Goal: Information Seeking & Learning: Learn about a topic

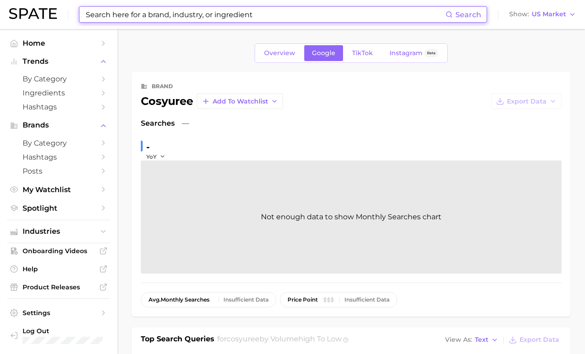
drag, startPoint x: 0, startPoint y: 0, endPoint x: 257, endPoint y: 16, distance: 257.1
click at [257, 16] on input at bounding box center [265, 14] width 361 height 15
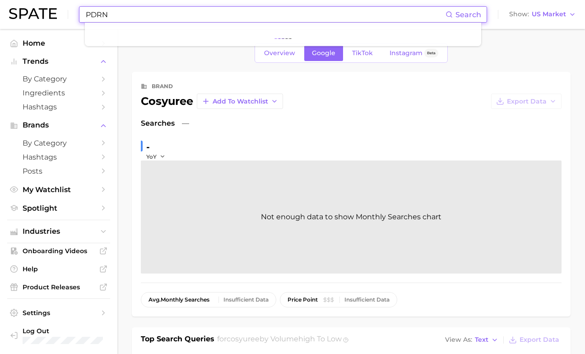
type input "PDRN"
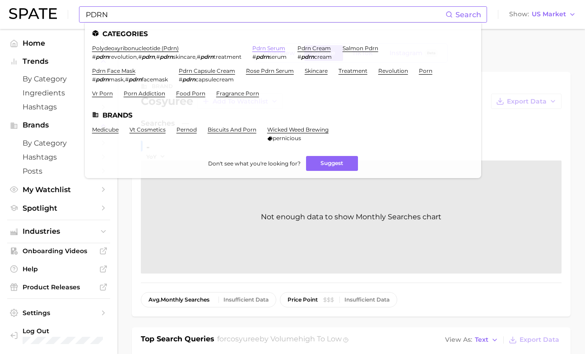
click at [262, 47] on link "pdrn serum" at bounding box center [268, 48] width 33 height 7
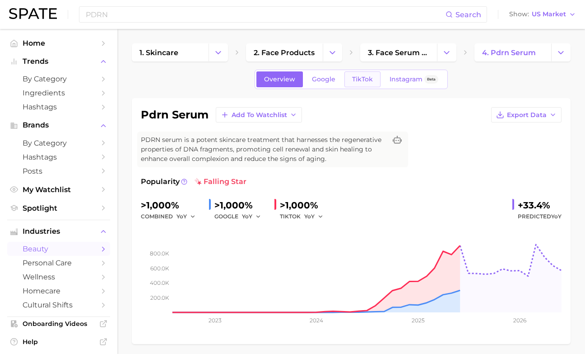
click at [368, 79] on span "TikTok" at bounding box center [362, 79] width 21 height 8
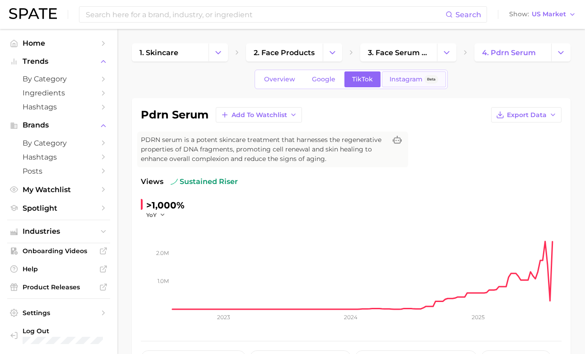
click at [411, 79] on span "Instagram" at bounding box center [406, 79] width 33 height 8
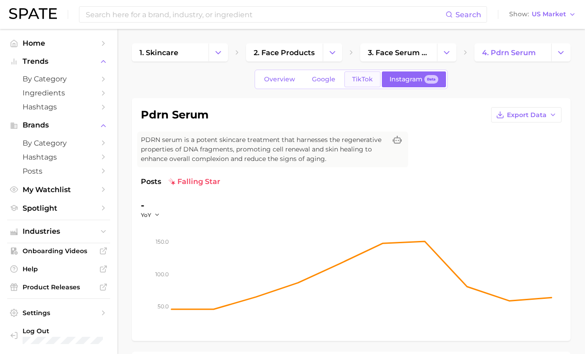
click at [356, 79] on span "TikTok" at bounding box center [362, 79] width 21 height 8
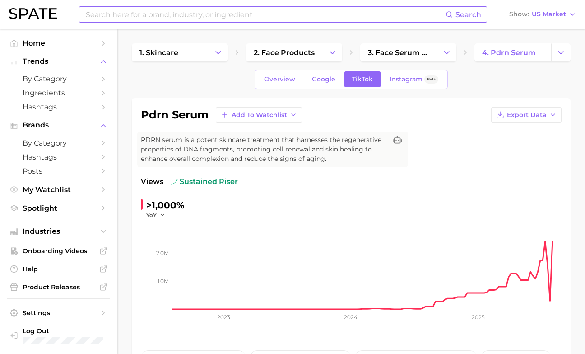
click at [268, 18] on input at bounding box center [265, 14] width 361 height 15
type input "[MEDICAL_DATA]"
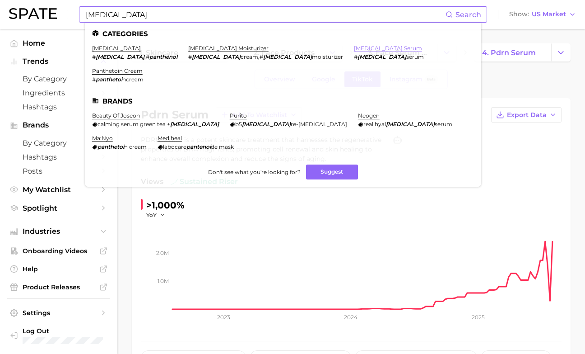
click at [354, 47] on link "[MEDICAL_DATA] serum" at bounding box center [388, 48] width 68 height 7
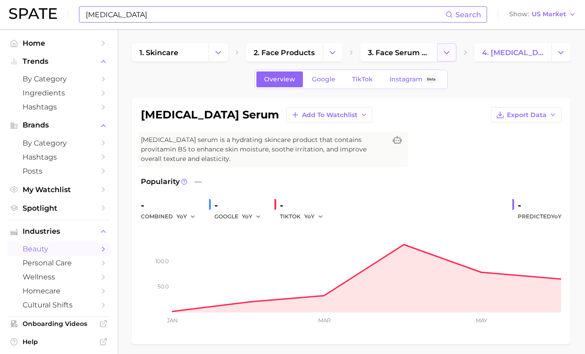
click at [451, 48] on icon "Change Category" at bounding box center [446, 52] width 9 height 9
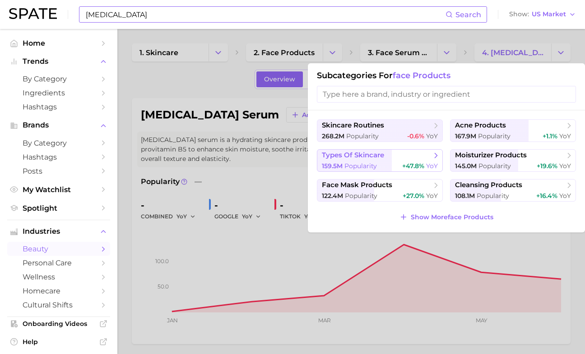
click at [393, 162] on button "types of skincare 159.5m Popularity +47.8% YoY" at bounding box center [380, 160] width 126 height 23
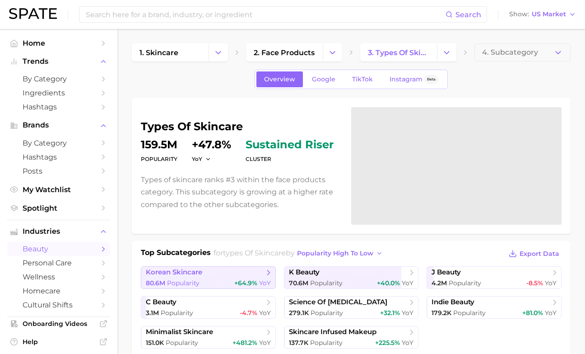
click at [223, 283] on div "80.6m Popularity +64.9% YoY" at bounding box center [208, 283] width 125 height 9
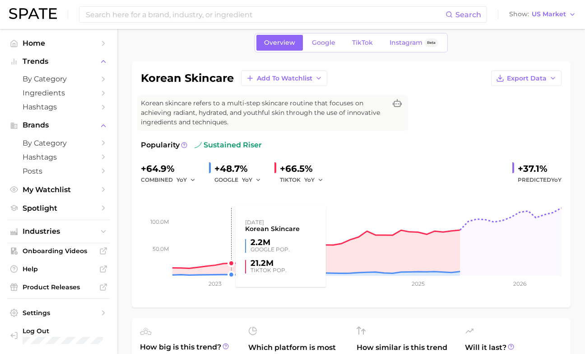
scroll to position [38, 0]
